Goal: Unclear

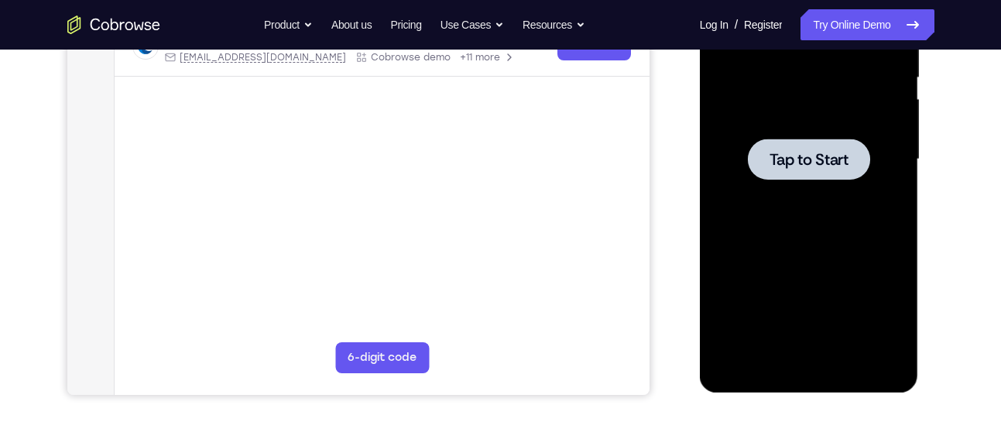
scroll to position [325, 0]
click at [814, 144] on div at bounding box center [809, 159] width 122 height 41
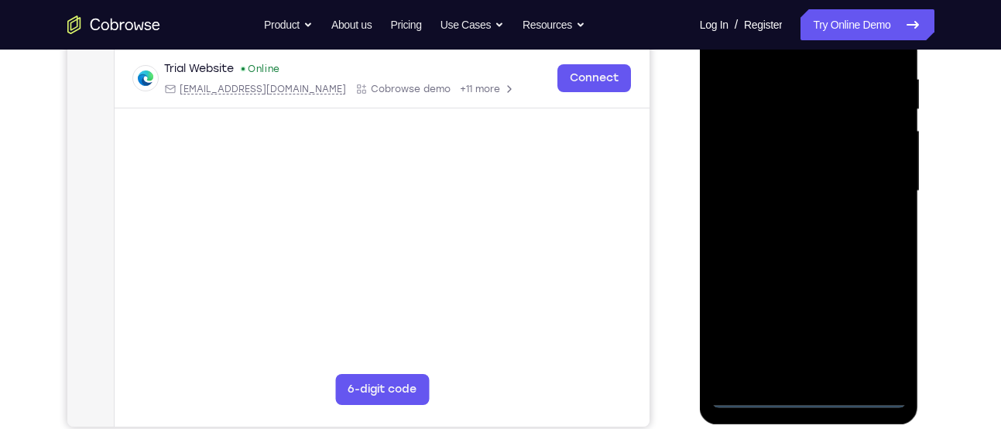
scroll to position [371, 0]
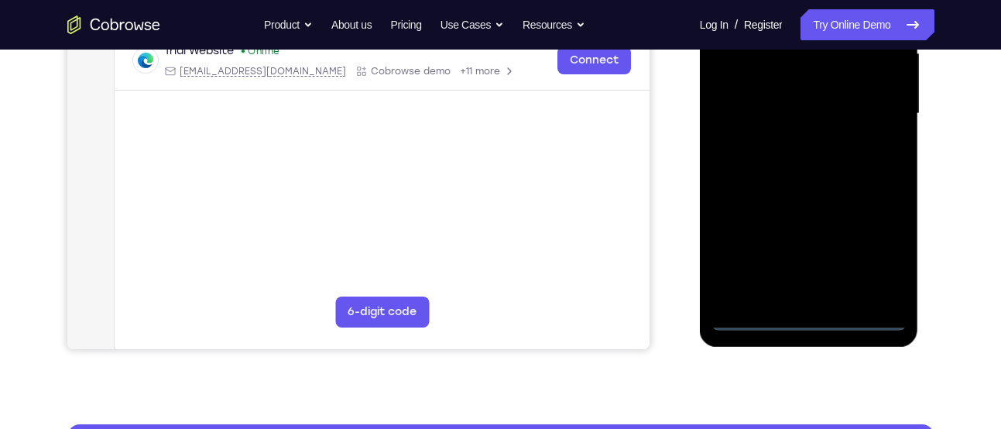
click at [825, 322] on div at bounding box center [809, 114] width 195 height 434
click at [890, 238] on div at bounding box center [809, 114] width 195 height 434
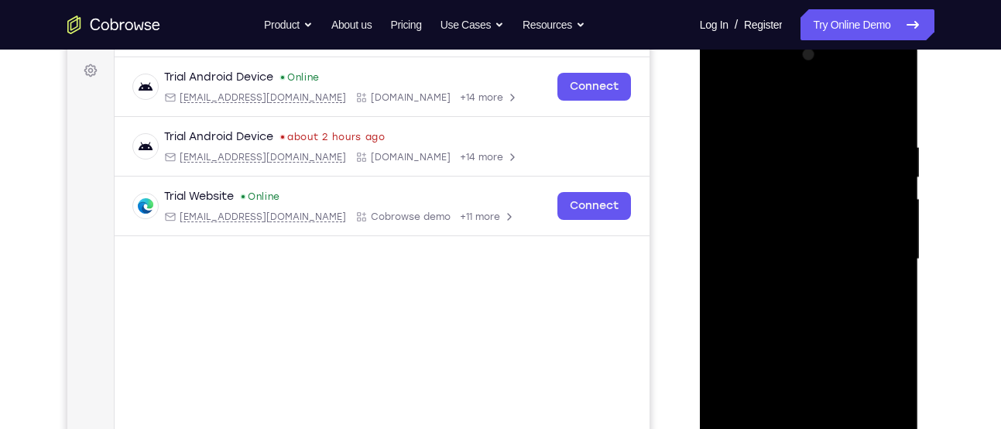
scroll to position [221, 0]
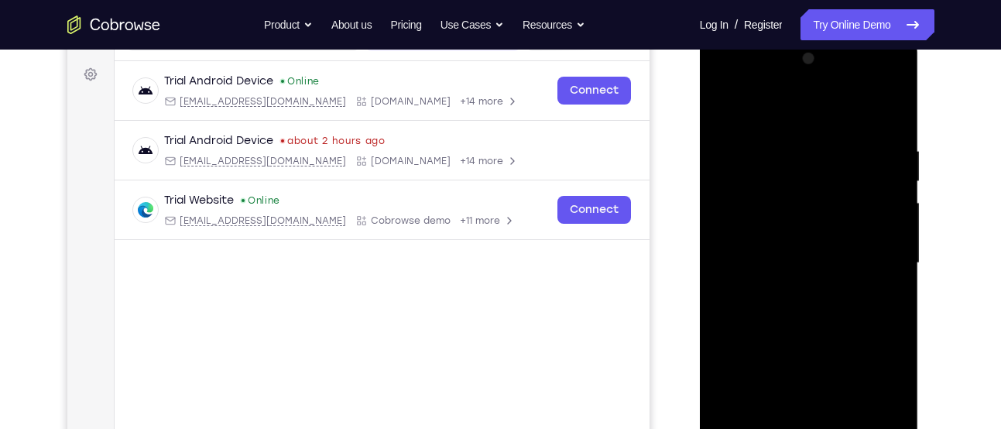
click at [802, 115] on div at bounding box center [809, 263] width 195 height 434
click at [868, 268] on div at bounding box center [809, 263] width 195 height 434
click at [786, 287] on div at bounding box center [809, 263] width 195 height 434
click at [812, 246] on div at bounding box center [809, 263] width 195 height 434
click at [808, 280] on div at bounding box center [809, 263] width 195 height 434
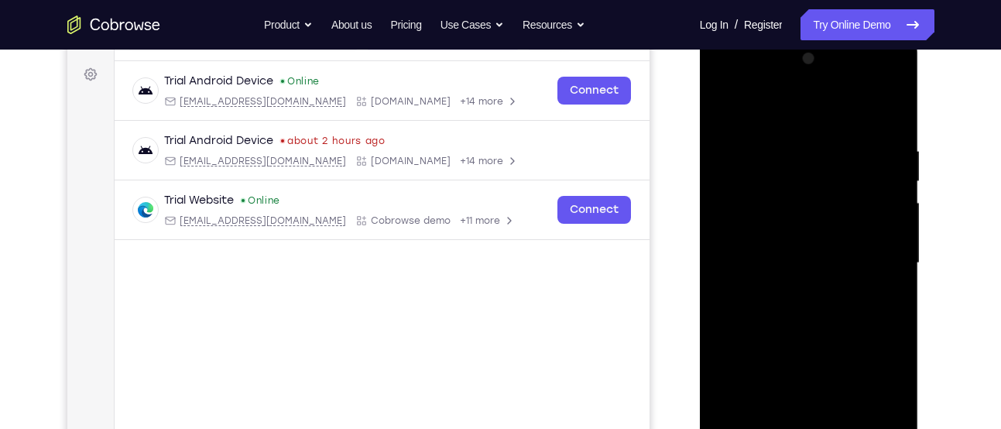
click at [775, 195] on div at bounding box center [809, 263] width 195 height 434
click at [756, 187] on div at bounding box center [809, 263] width 195 height 434
click at [767, 224] on div at bounding box center [809, 263] width 195 height 434
click at [805, 298] on div at bounding box center [809, 263] width 195 height 434
click at [815, 228] on div at bounding box center [809, 263] width 195 height 434
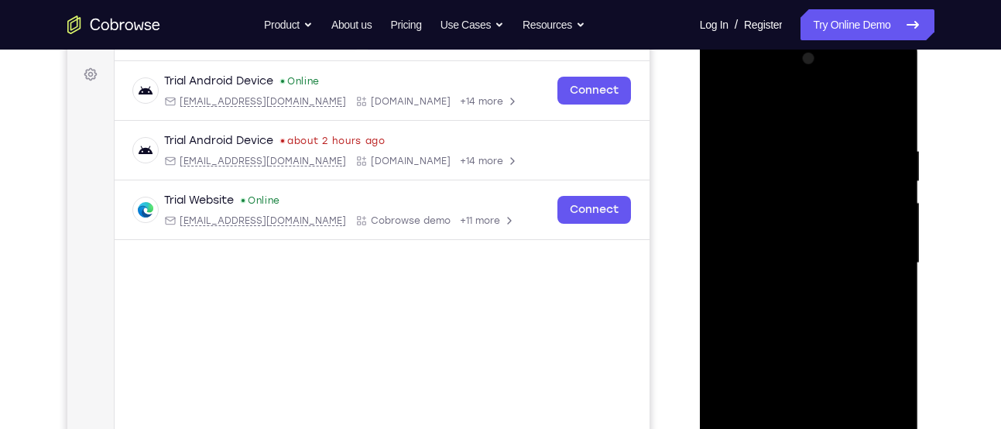
click at [815, 228] on div at bounding box center [809, 263] width 195 height 434
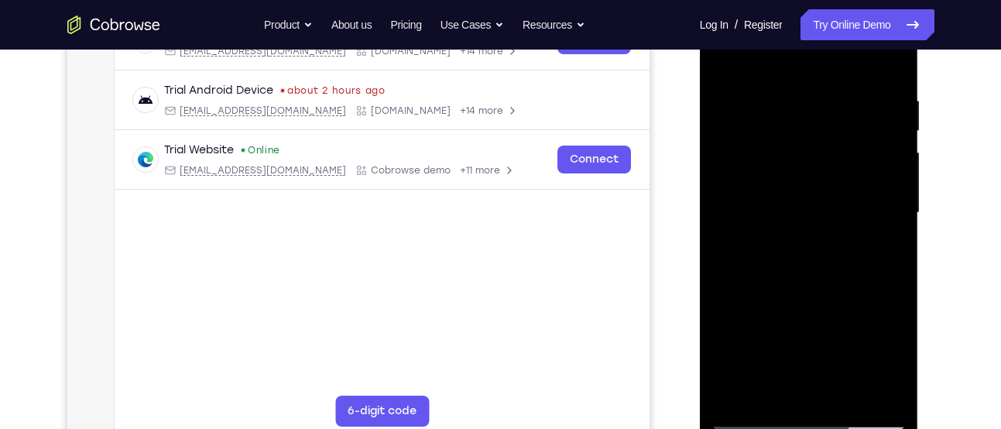
scroll to position [269, 0]
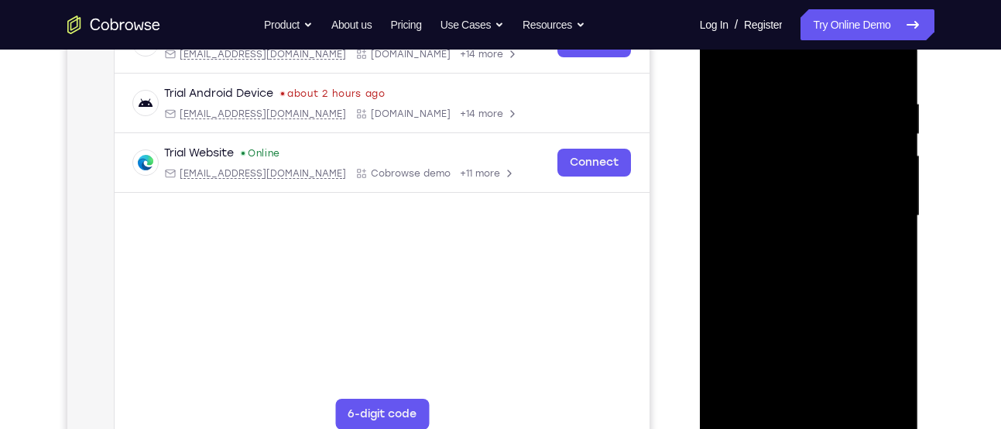
drag, startPoint x: 766, startPoint y: 172, endPoint x: 766, endPoint y: 184, distance: 11.6
click at [766, 184] on div at bounding box center [809, 216] width 195 height 434
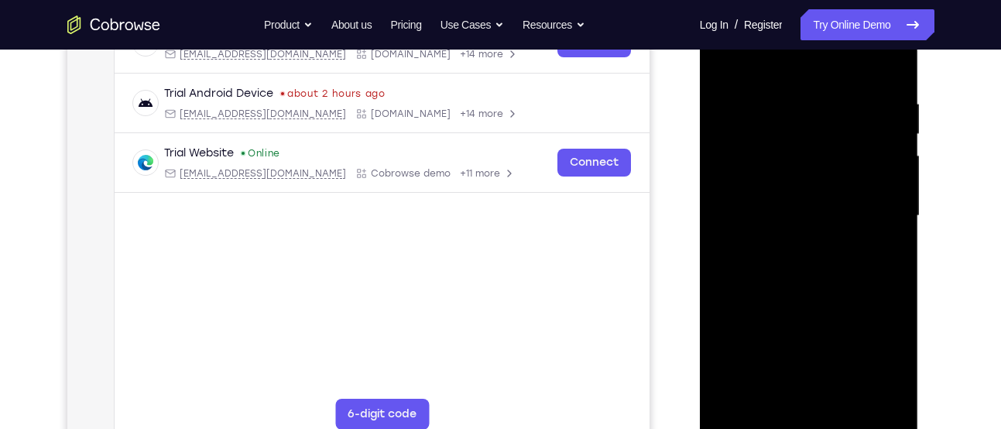
click at [766, 184] on div at bounding box center [809, 216] width 195 height 434
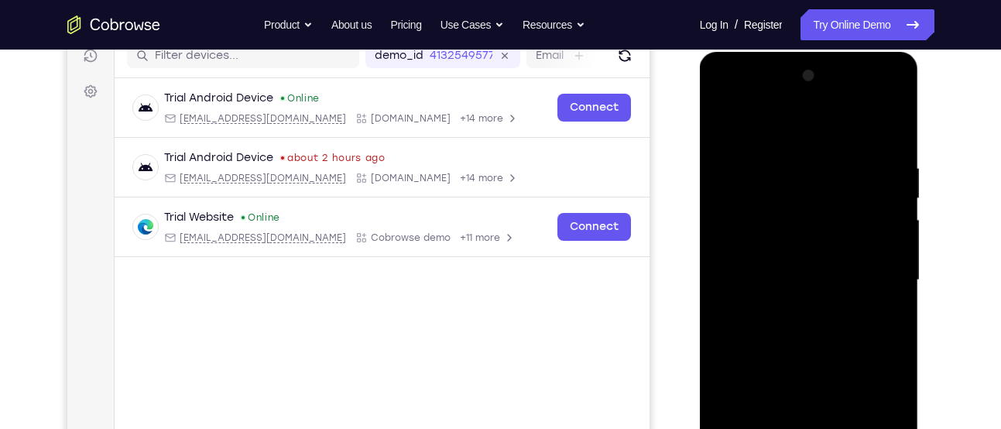
scroll to position [204, 0]
click at [810, 273] on div at bounding box center [809, 281] width 195 height 434
click at [724, 131] on div at bounding box center [809, 281] width 195 height 434
click at [789, 243] on div at bounding box center [809, 281] width 195 height 434
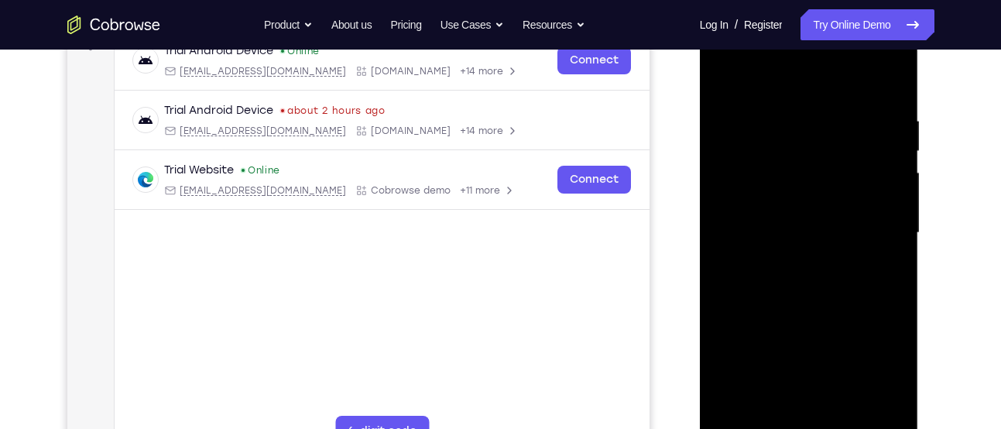
scroll to position [251, 0]
click at [772, 170] on div at bounding box center [809, 234] width 195 height 434
click at [759, 211] on div at bounding box center [809, 234] width 195 height 434
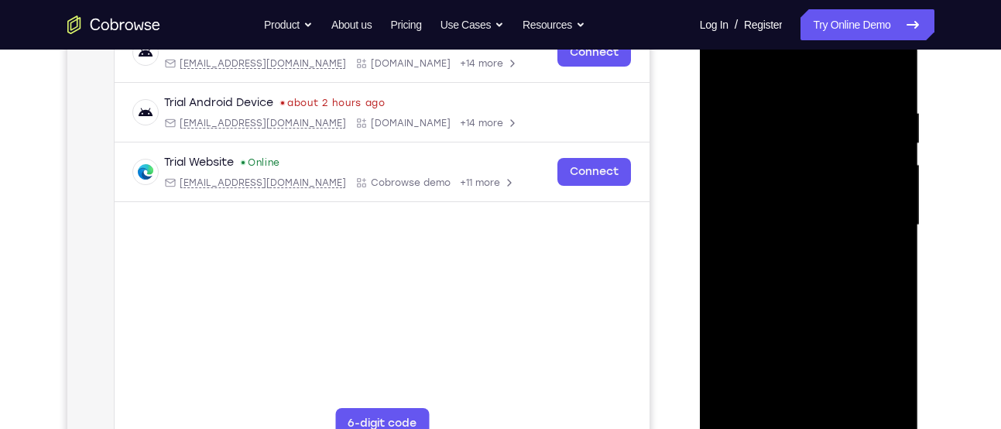
scroll to position [287, 0]
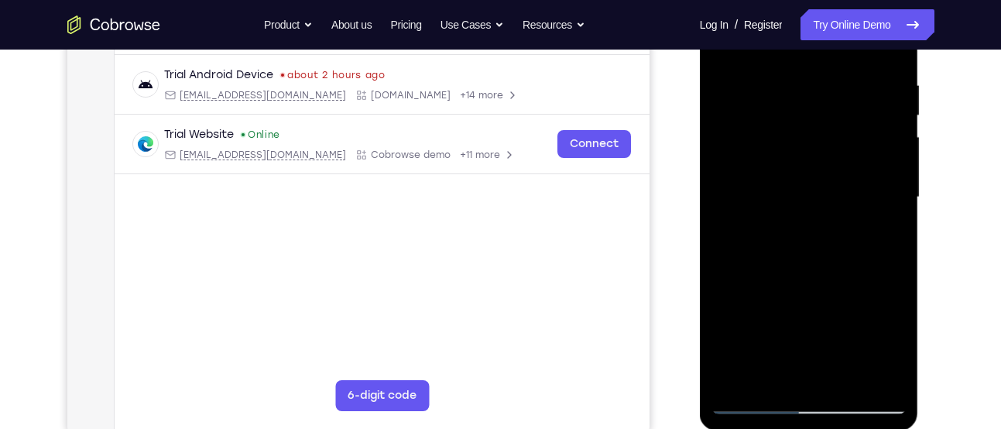
click at [895, 57] on div at bounding box center [809, 198] width 195 height 434
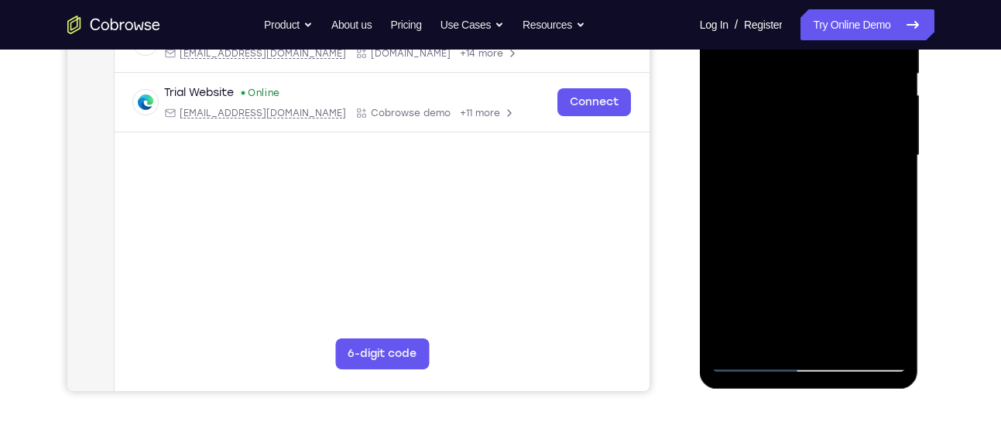
scroll to position [328, 0]
click at [888, 235] on div at bounding box center [809, 157] width 195 height 434
click at [896, 189] on div at bounding box center [809, 157] width 195 height 434
click at [894, 160] on div at bounding box center [809, 157] width 195 height 434
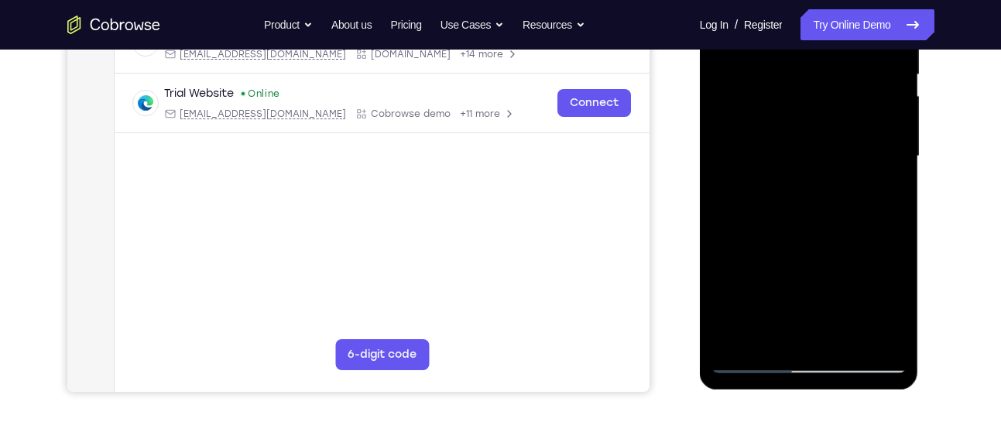
click at [890, 169] on div at bounding box center [809, 157] width 195 height 434
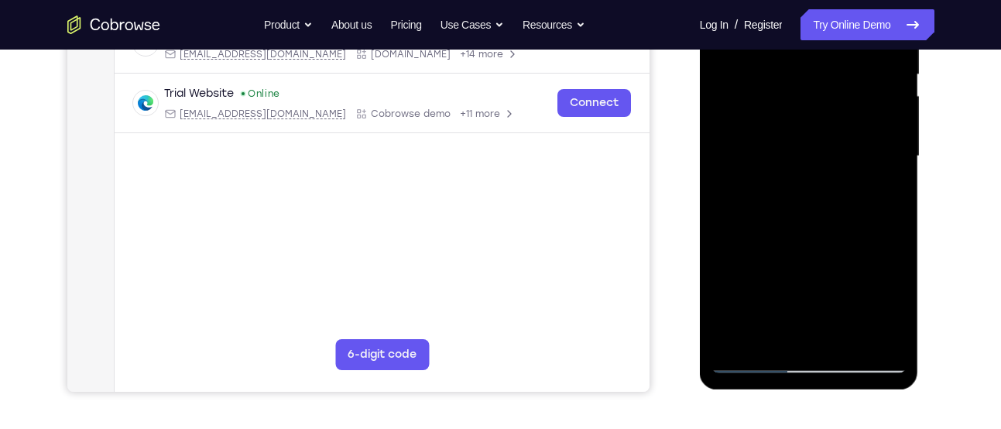
click at [890, 169] on div at bounding box center [809, 157] width 195 height 434
click at [850, 335] on div at bounding box center [809, 157] width 195 height 434
click at [804, 235] on div at bounding box center [809, 157] width 195 height 434
click at [795, 135] on div at bounding box center [809, 157] width 195 height 434
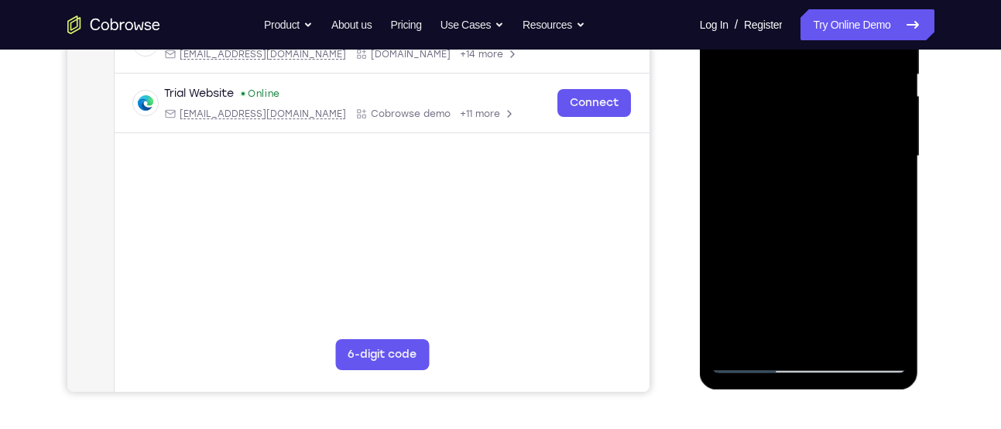
click at [775, 321] on div at bounding box center [809, 157] width 195 height 434
click at [749, 325] on div at bounding box center [809, 157] width 195 height 434
click at [880, 194] on div at bounding box center [809, 157] width 195 height 434
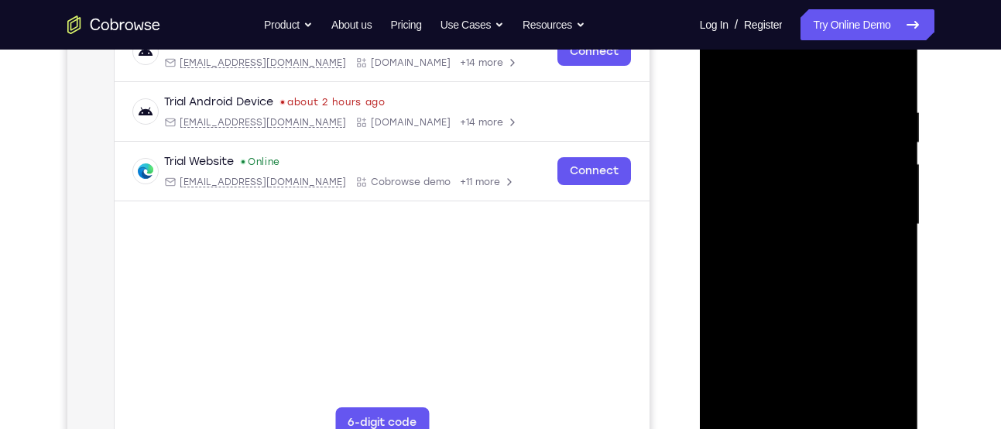
scroll to position [256, 0]
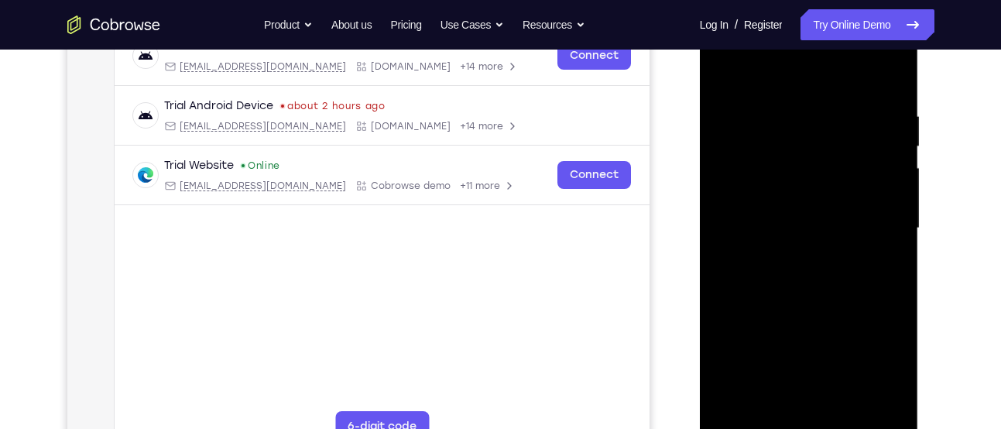
click at [870, 169] on div at bounding box center [809, 229] width 195 height 434
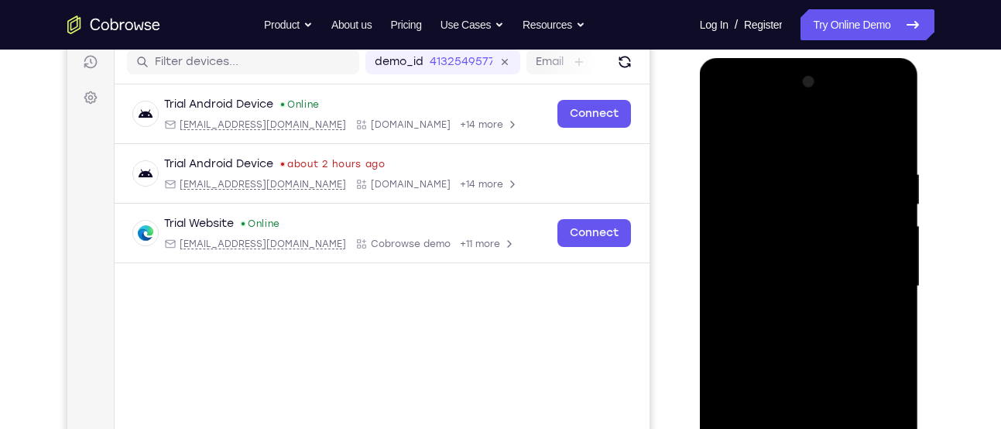
scroll to position [196, 0]
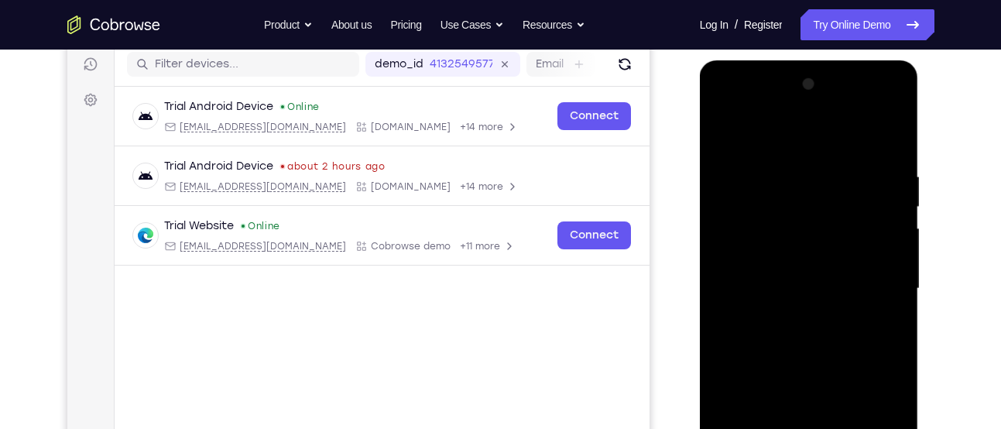
click at [766, 232] on div at bounding box center [809, 289] width 195 height 434
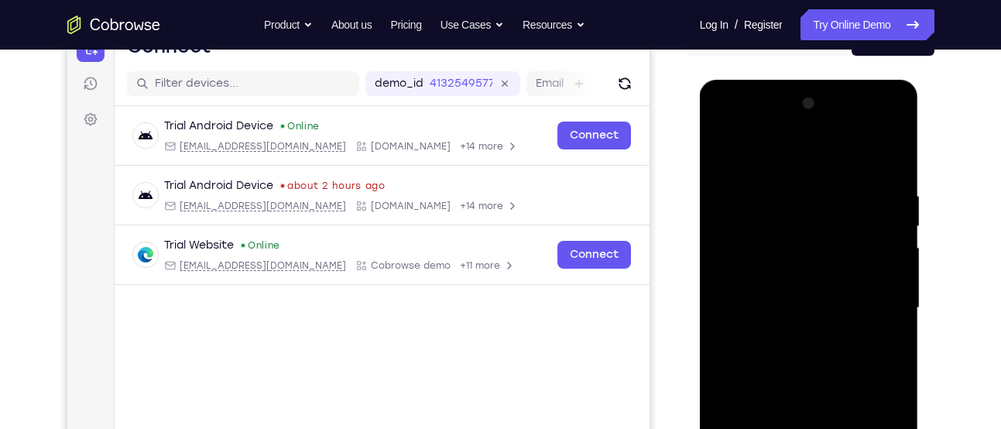
scroll to position [157, 0]
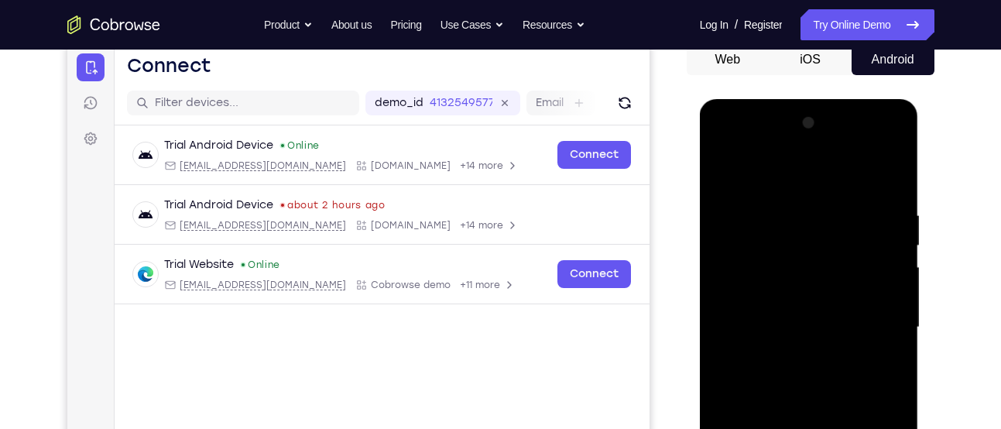
drag, startPoint x: 743, startPoint y: 252, endPoint x: 729, endPoint y: 389, distance: 138.5
click at [729, 389] on div at bounding box center [809, 328] width 195 height 434
drag, startPoint x: 847, startPoint y: 248, endPoint x: 838, endPoint y: 294, distance: 47.4
click at [838, 294] on div at bounding box center [809, 328] width 195 height 434
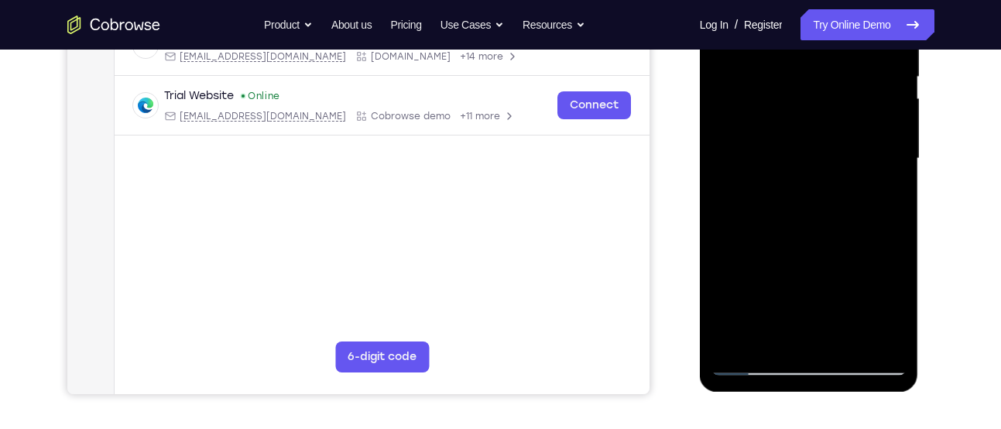
scroll to position [328, 0]
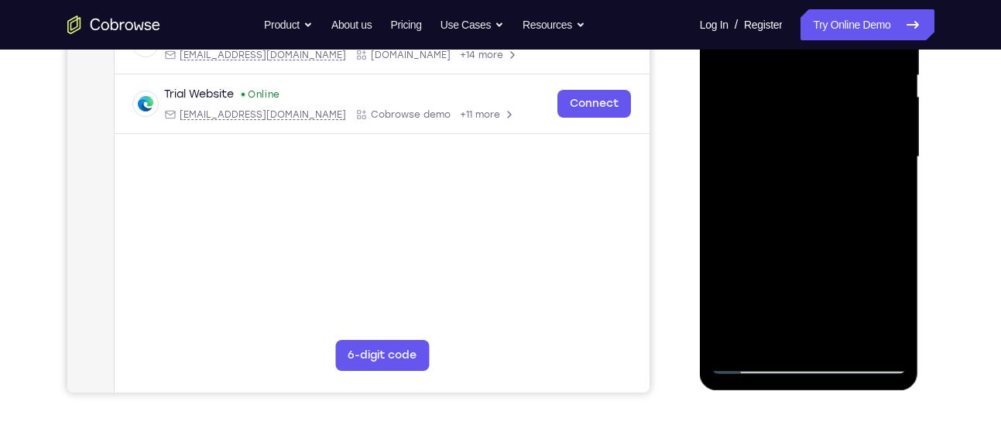
click at [754, 328] on div at bounding box center [809, 157] width 195 height 434
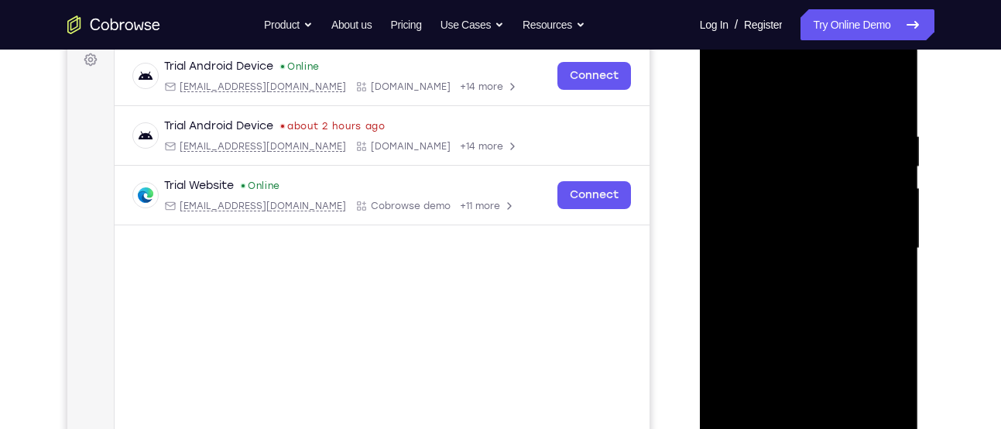
scroll to position [235, 0]
click at [722, 104] on div at bounding box center [809, 250] width 195 height 434
click at [725, 92] on div at bounding box center [809, 250] width 195 height 434
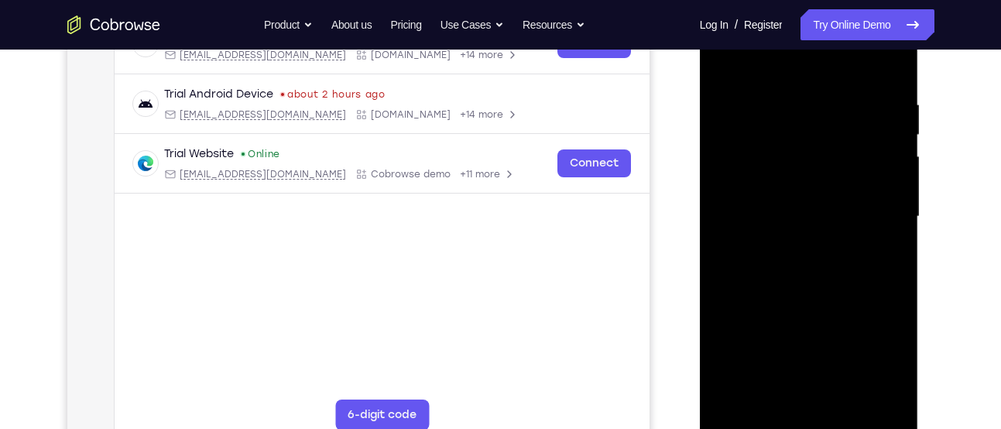
click at [726, 58] on div at bounding box center [809, 217] width 195 height 434
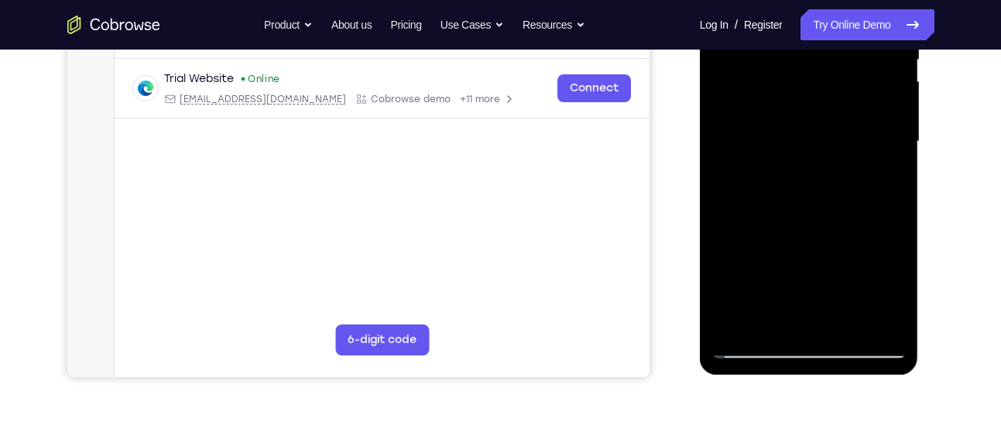
scroll to position [308, 0]
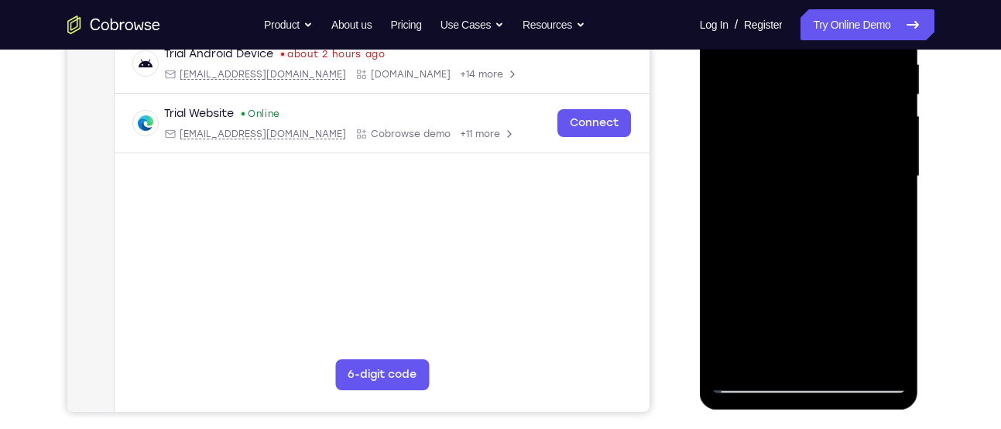
click at [837, 65] on div at bounding box center [809, 177] width 195 height 434
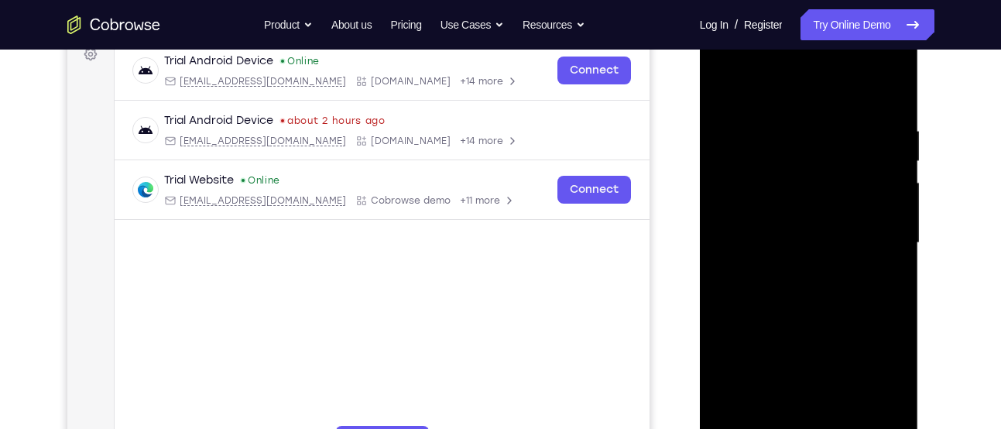
scroll to position [235, 0]
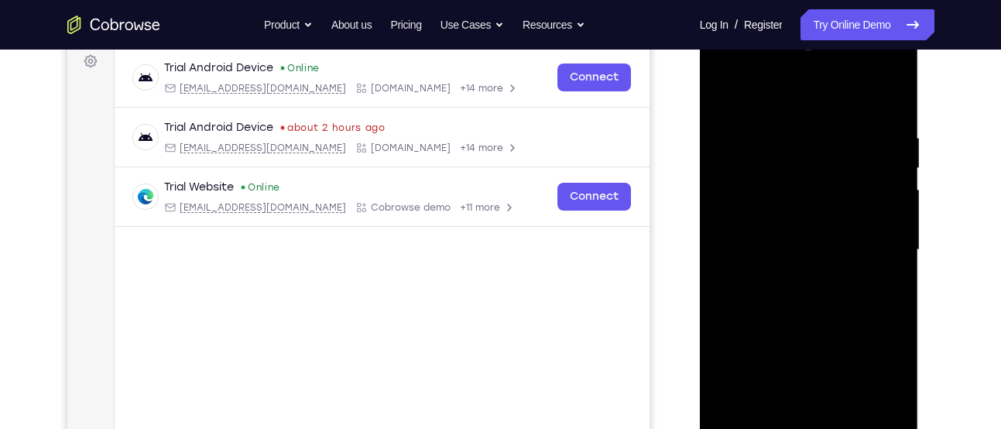
click at [887, 94] on div at bounding box center [809, 250] width 195 height 434
